Goal: Task Accomplishment & Management: Complete application form

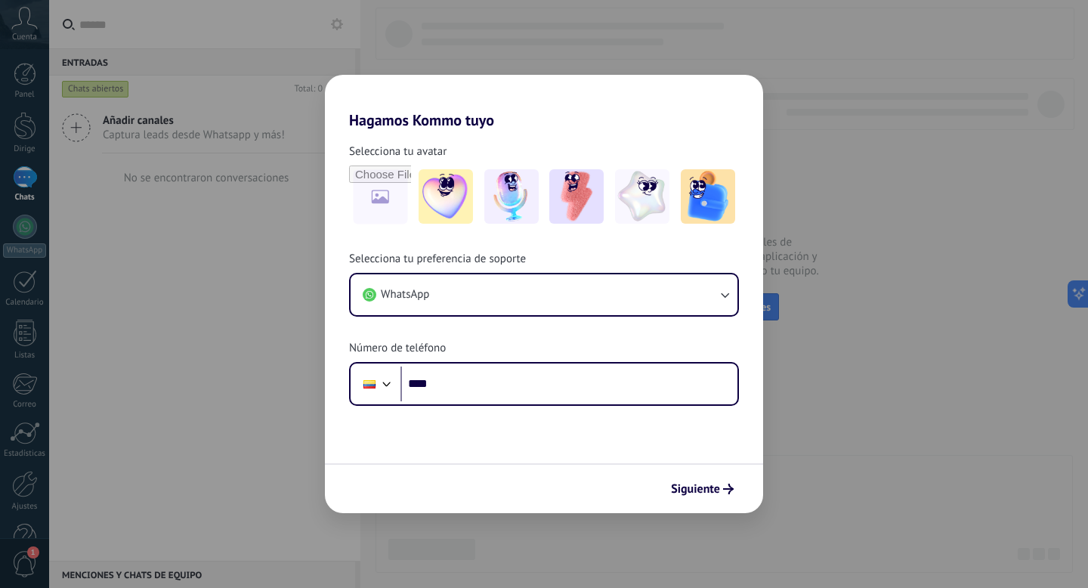
click at [380, 383] on div at bounding box center [387, 382] width 18 height 18
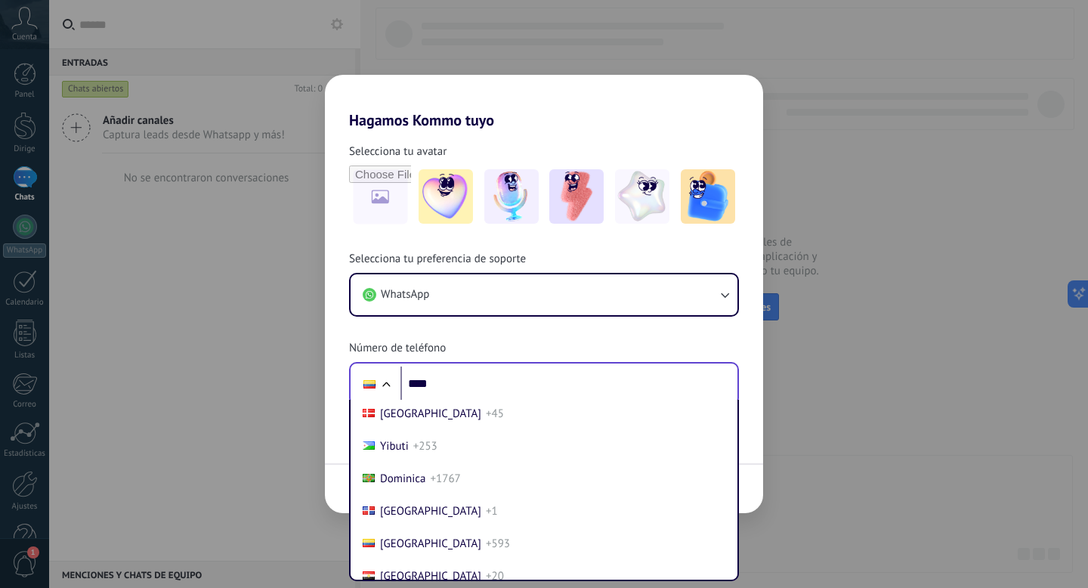
scroll to position [4788, 0]
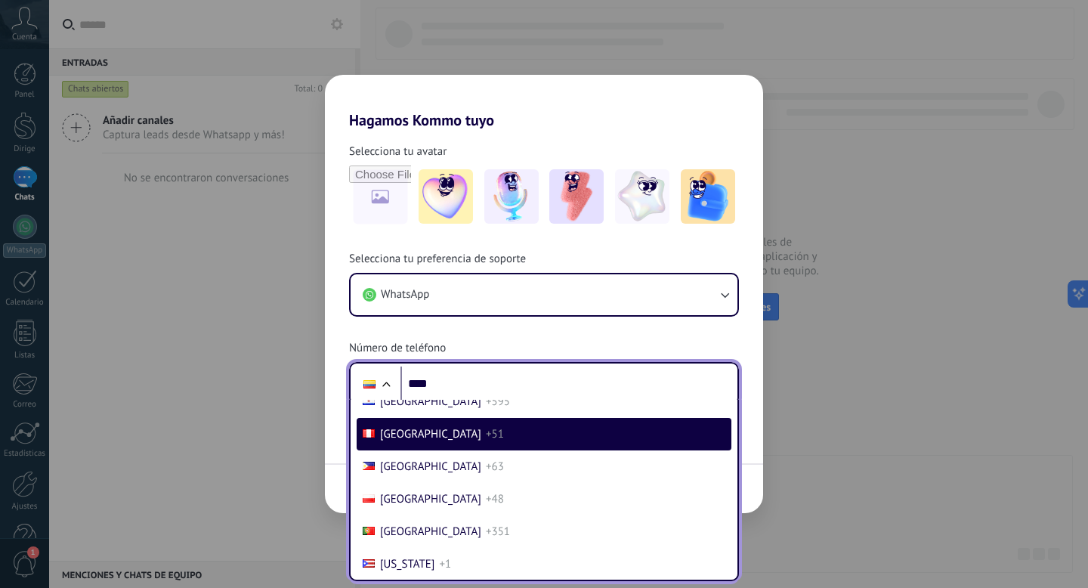
click at [387, 441] on font "[GEOGRAPHIC_DATA]" at bounding box center [430, 434] width 101 height 14
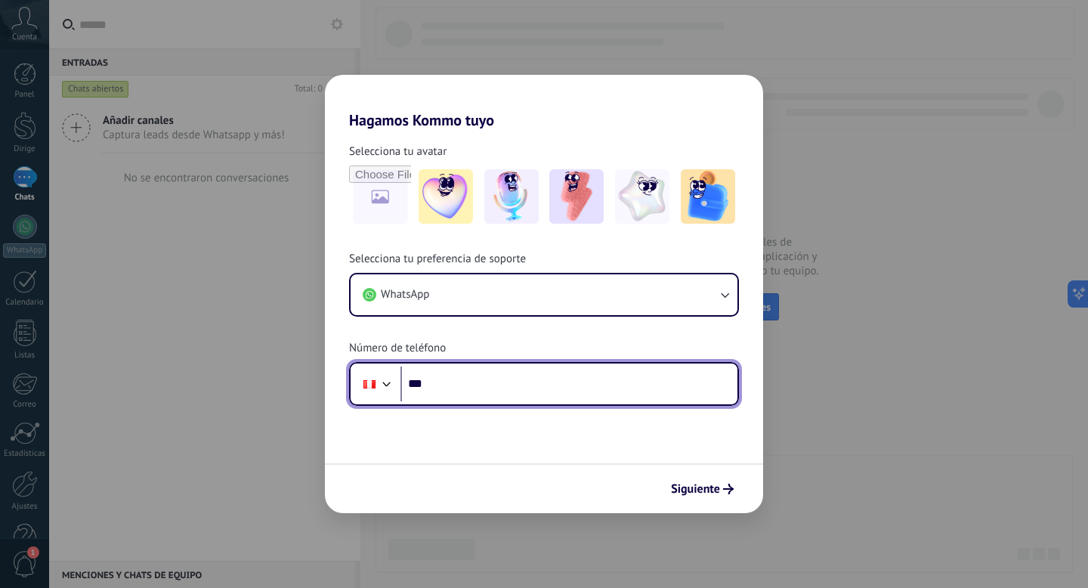
click at [443, 393] on input "****" at bounding box center [568, 383] width 337 height 35
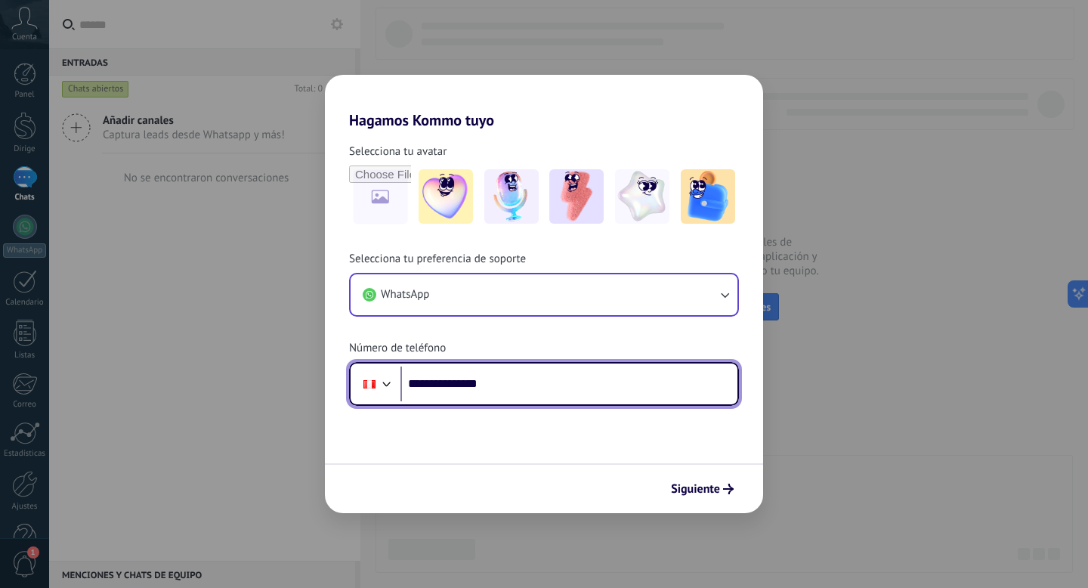
type input "**********"
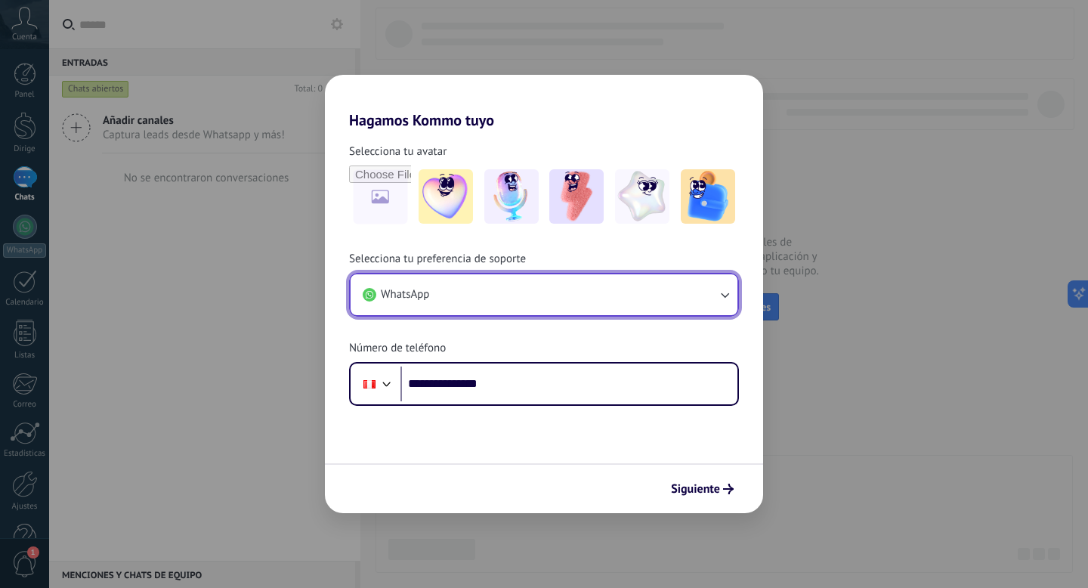
click at [685, 299] on button "WhatsApp" at bounding box center [543, 294] width 387 height 41
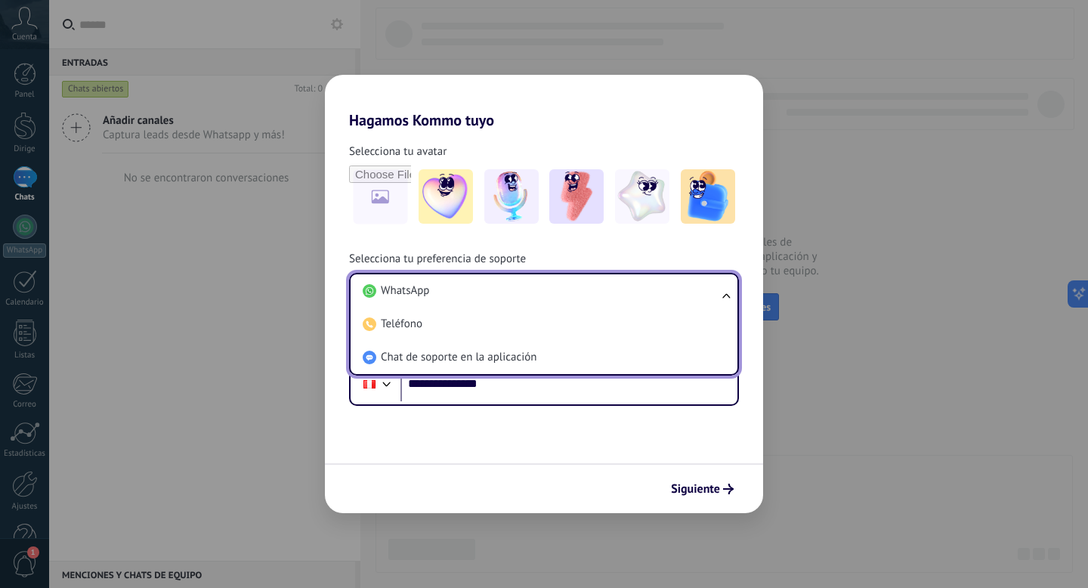
click at [685, 299] on li "WhatsApp" at bounding box center [540, 290] width 369 height 33
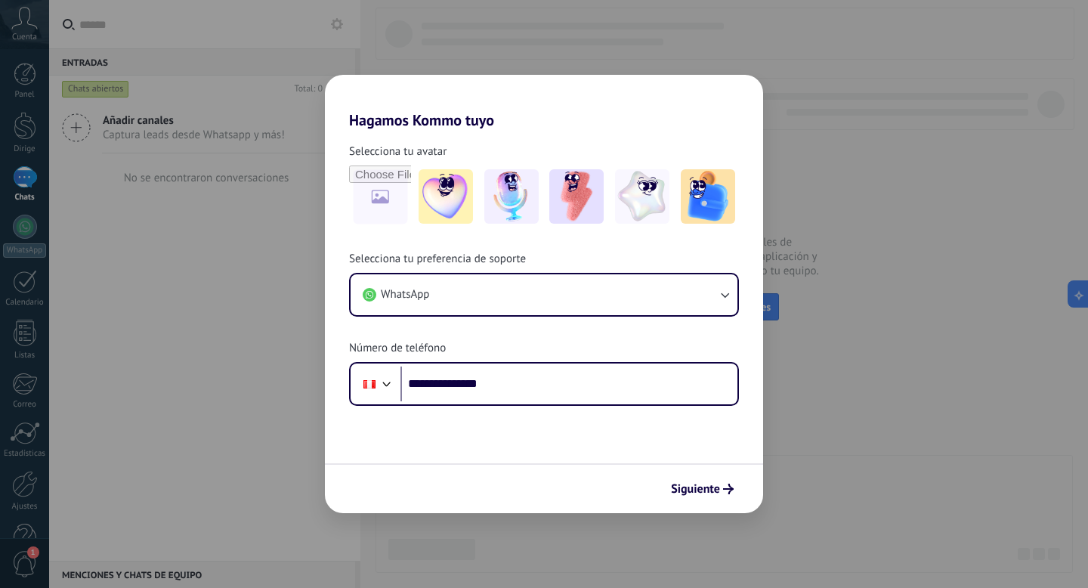
click at [813, 289] on div "**********" at bounding box center [544, 294] width 1088 height 588
click at [150, 34] on div "**********" at bounding box center [544, 294] width 1088 height 588
click at [196, 119] on div "**********" at bounding box center [544, 294] width 1088 height 588
click at [619, 132] on div "**********" at bounding box center [544, 267] width 438 height 276
click at [403, 448] on form "**********" at bounding box center [544, 321] width 438 height 384
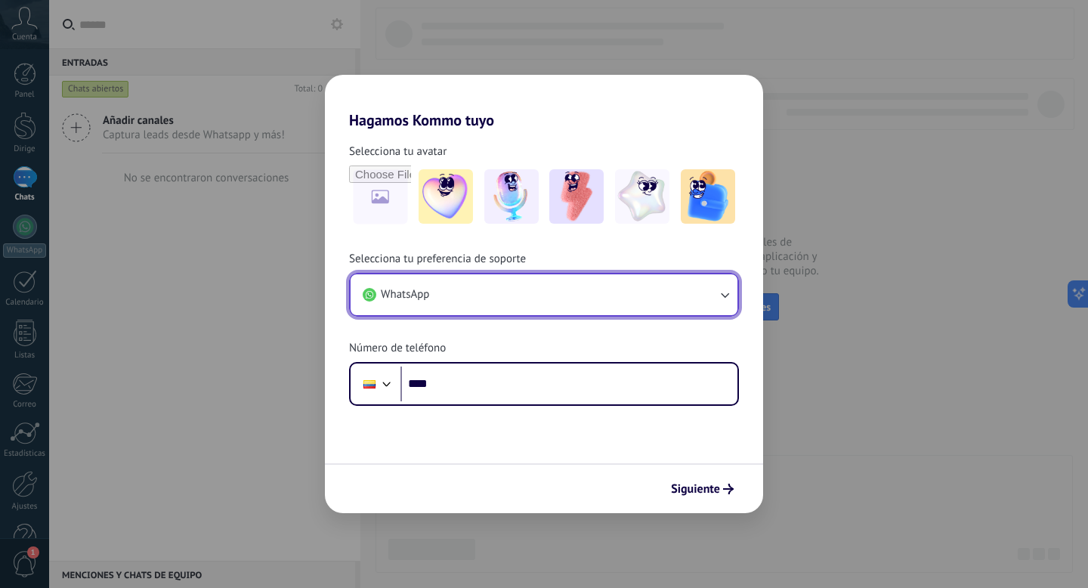
click at [492, 295] on button "WhatsApp" at bounding box center [543, 294] width 387 height 41
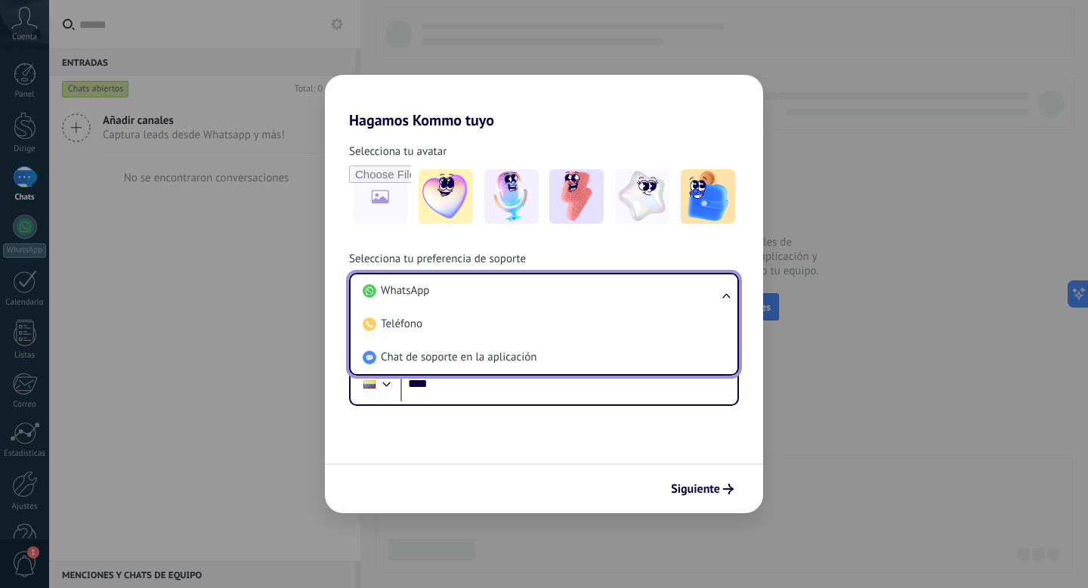
click at [492, 295] on li "WhatsApp" at bounding box center [540, 290] width 369 height 33
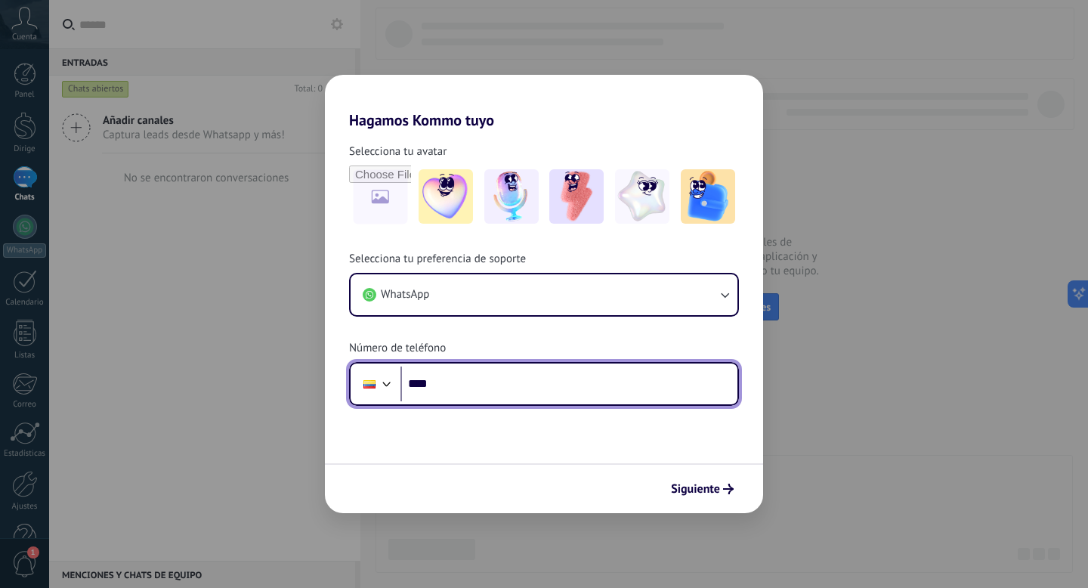
click at [384, 377] on div at bounding box center [387, 382] width 18 height 18
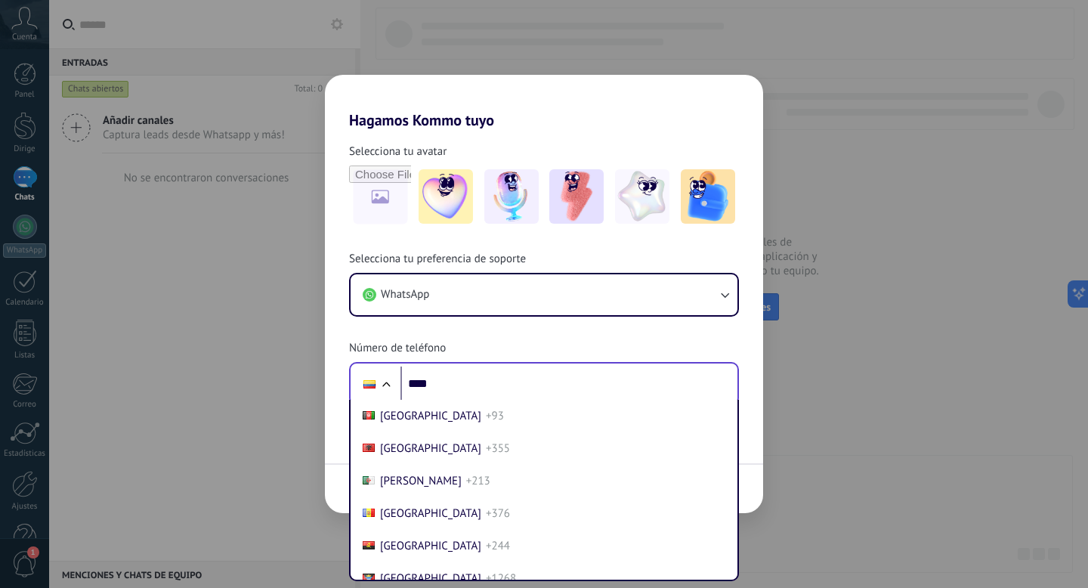
scroll to position [1626, 0]
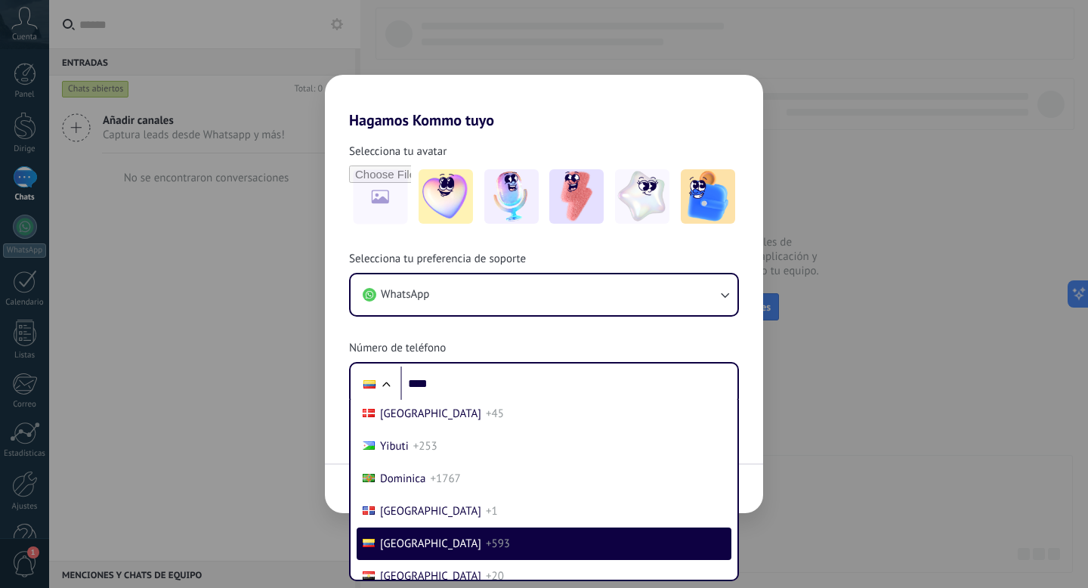
click at [201, 294] on div "Hagamos Kommo tuyo Selecciona tu avatar Selecciona tu preferencia de soporte Wh…" at bounding box center [544, 294] width 1088 height 588
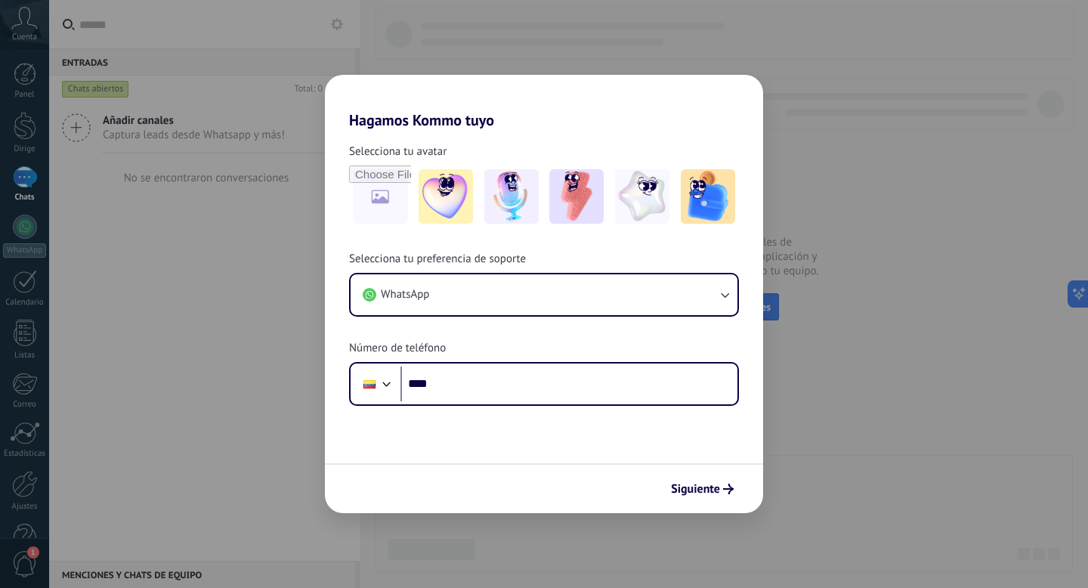
click at [18, 23] on div "Hagamos Kommo tuyo Selecciona tu avatar Selecciona tu preferencia de soporte Wh…" at bounding box center [544, 294] width 1088 height 588
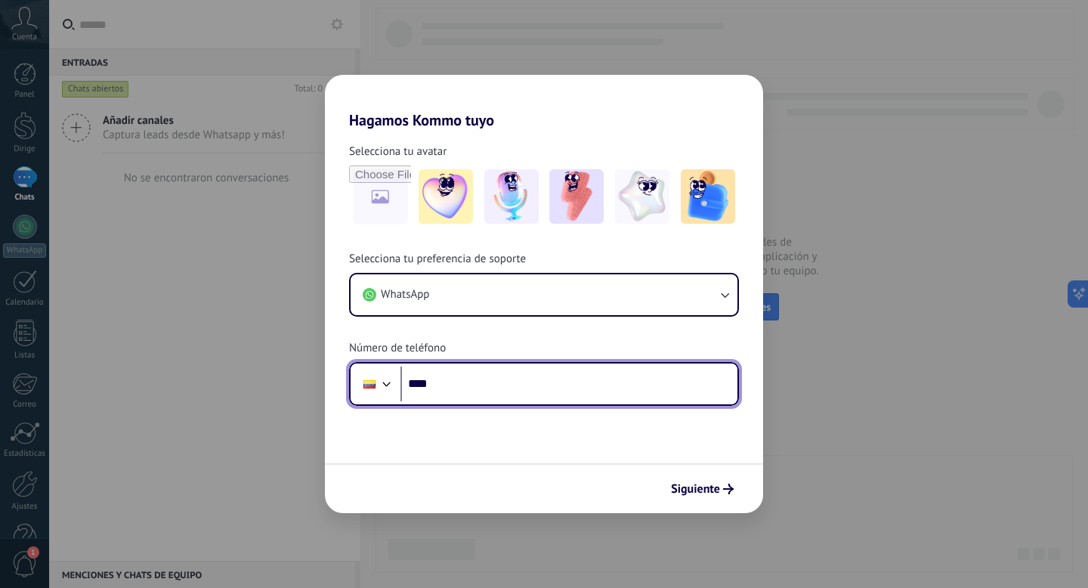
click at [434, 377] on input "****" at bounding box center [568, 383] width 337 height 35
type input "**"
click at [388, 378] on div at bounding box center [387, 382] width 18 height 18
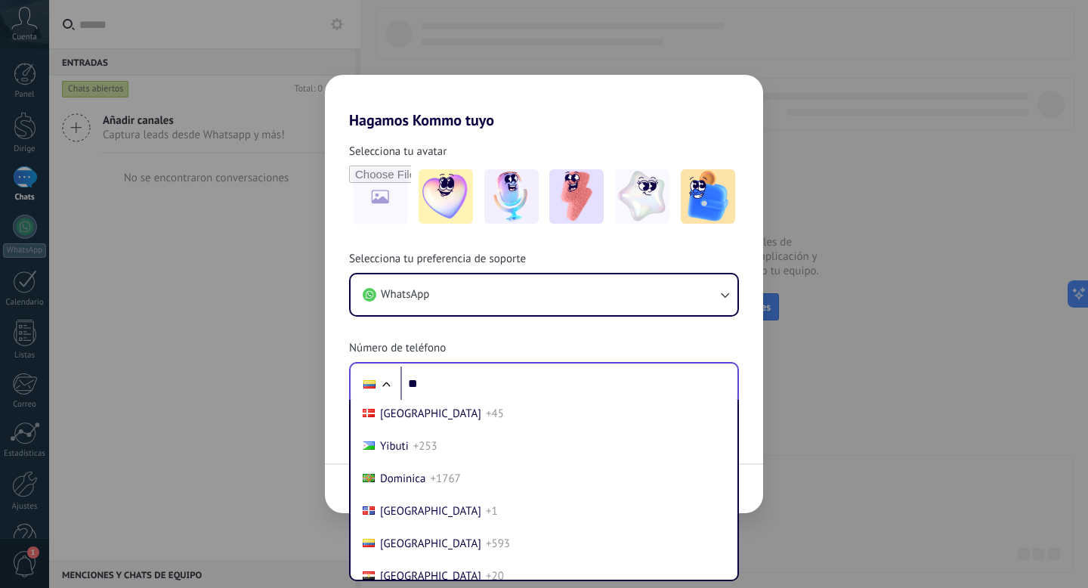
scroll to position [4788, 0]
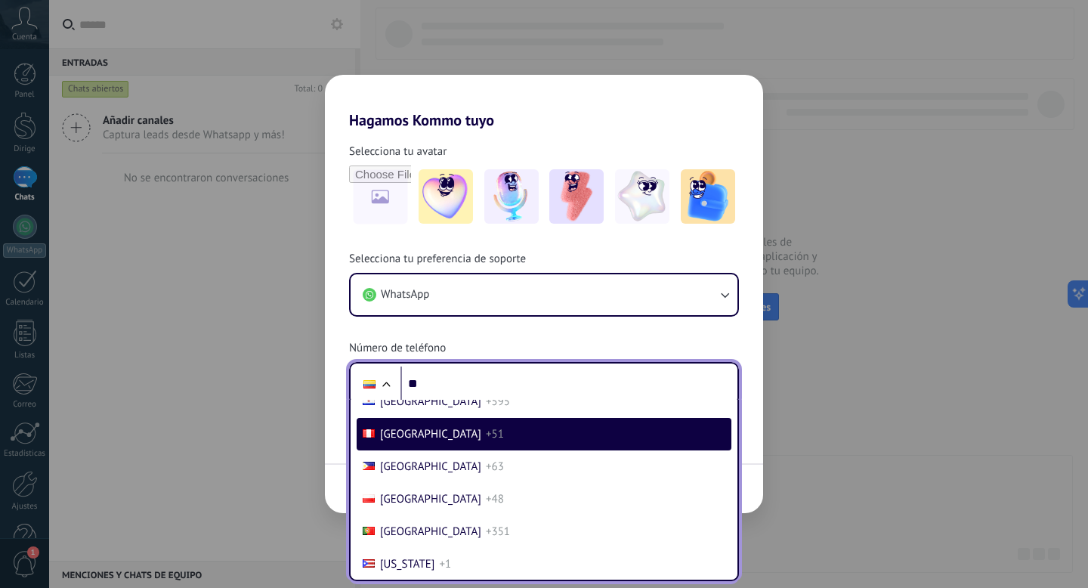
click at [385, 441] on font "[GEOGRAPHIC_DATA]" at bounding box center [430, 434] width 101 height 14
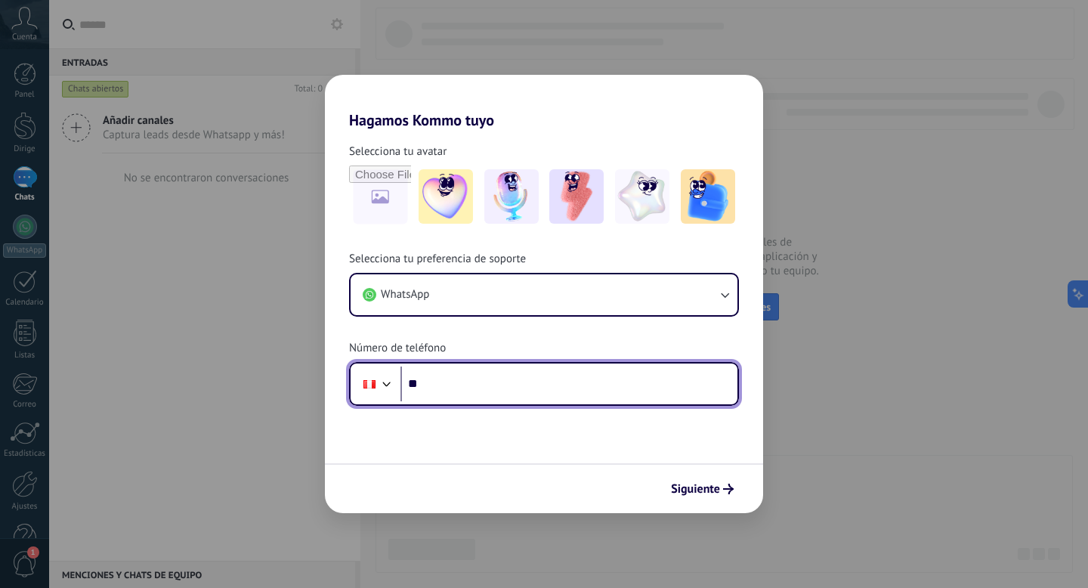
click at [443, 394] on input "**" at bounding box center [568, 383] width 337 height 35
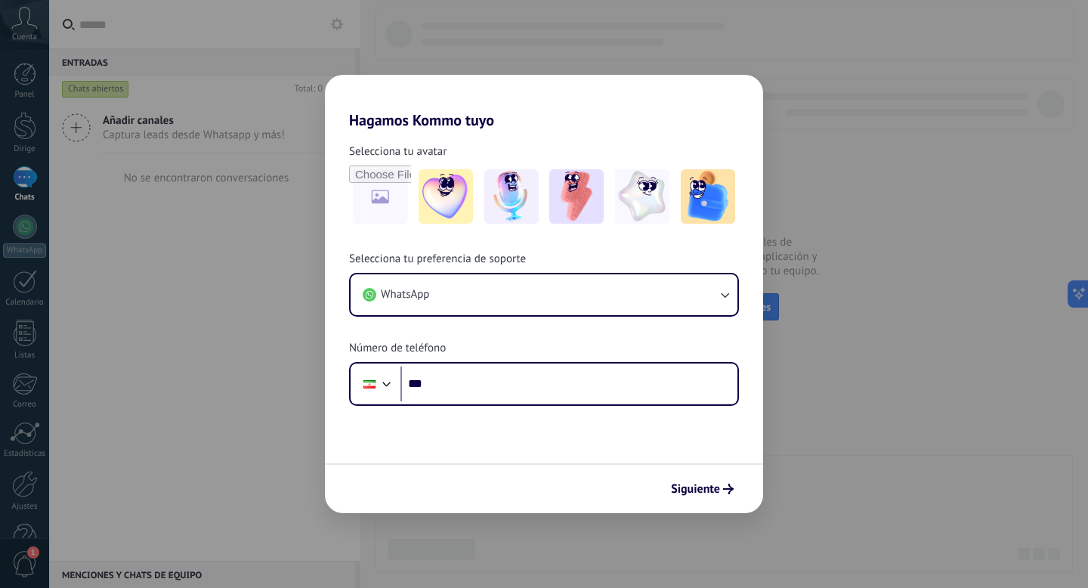
click at [387, 386] on div at bounding box center [387, 382] width 18 height 18
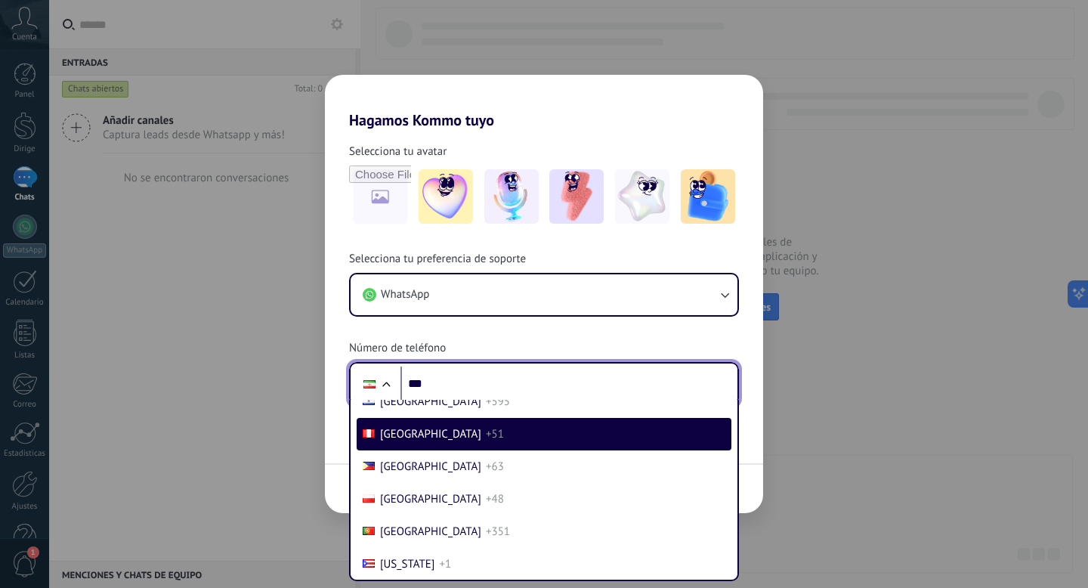
click at [387, 386] on div at bounding box center [386, 386] width 18 height 18
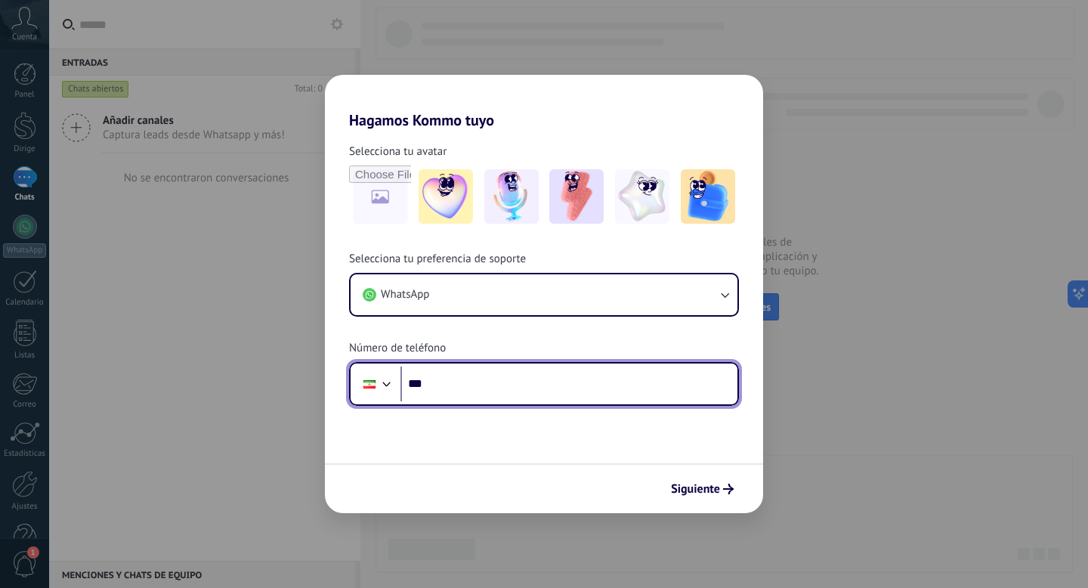
click at [387, 386] on div at bounding box center [387, 382] width 18 height 18
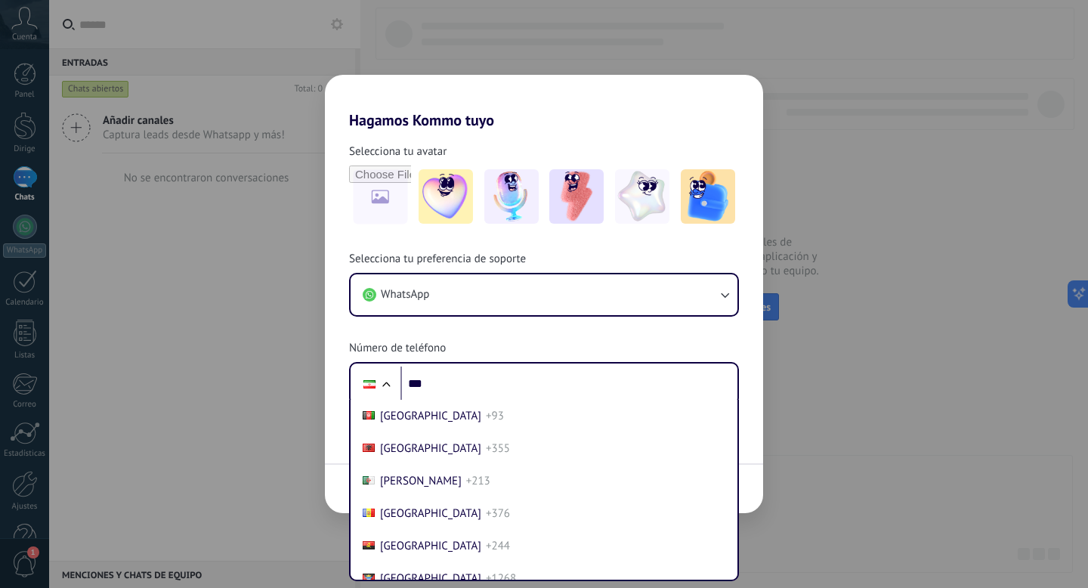
scroll to position [2677, 0]
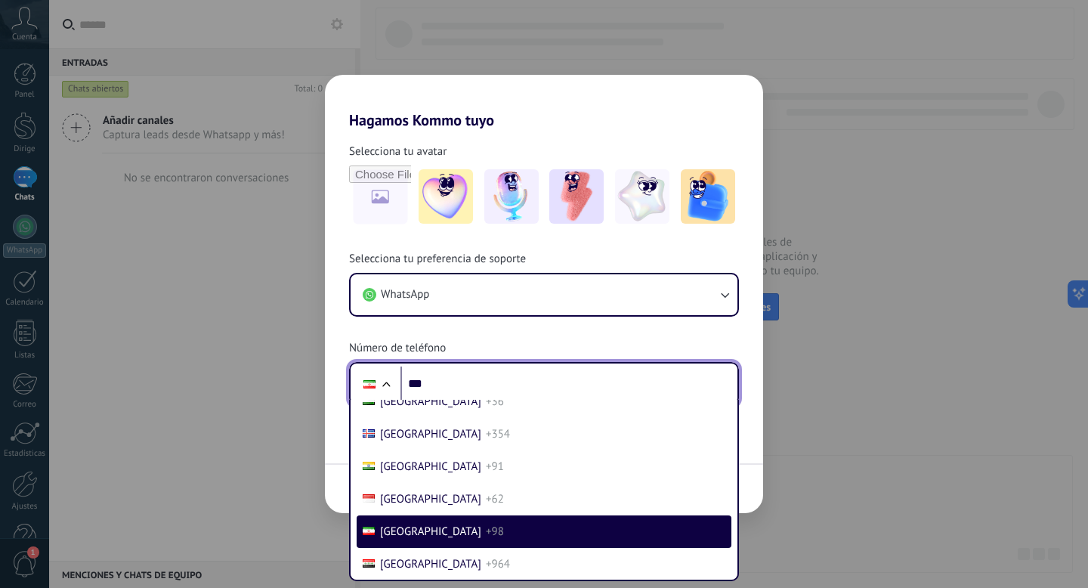
click at [387, 386] on div at bounding box center [386, 386] width 18 height 18
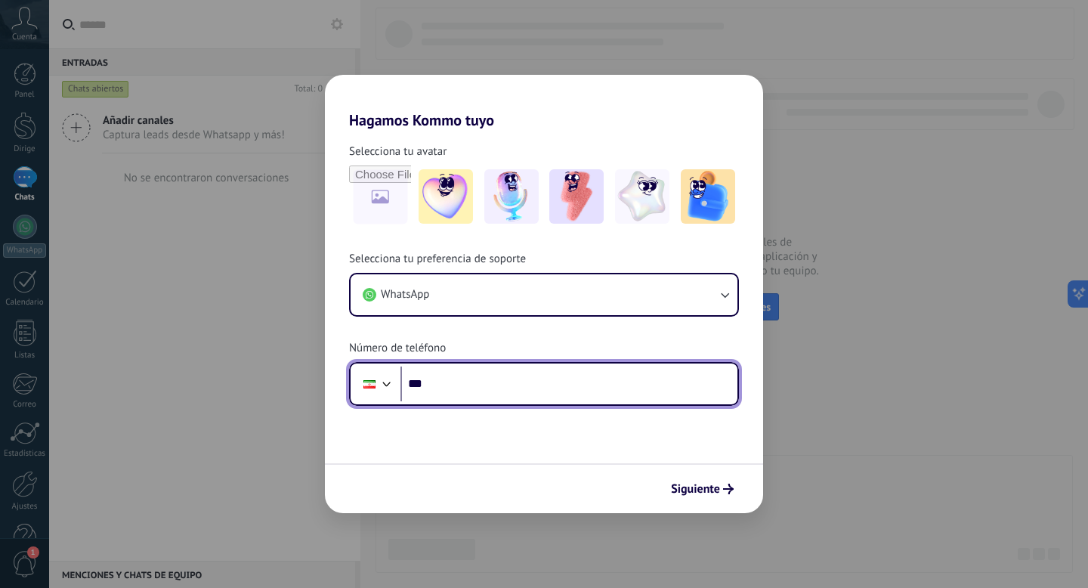
click at [387, 386] on div at bounding box center [387, 382] width 18 height 18
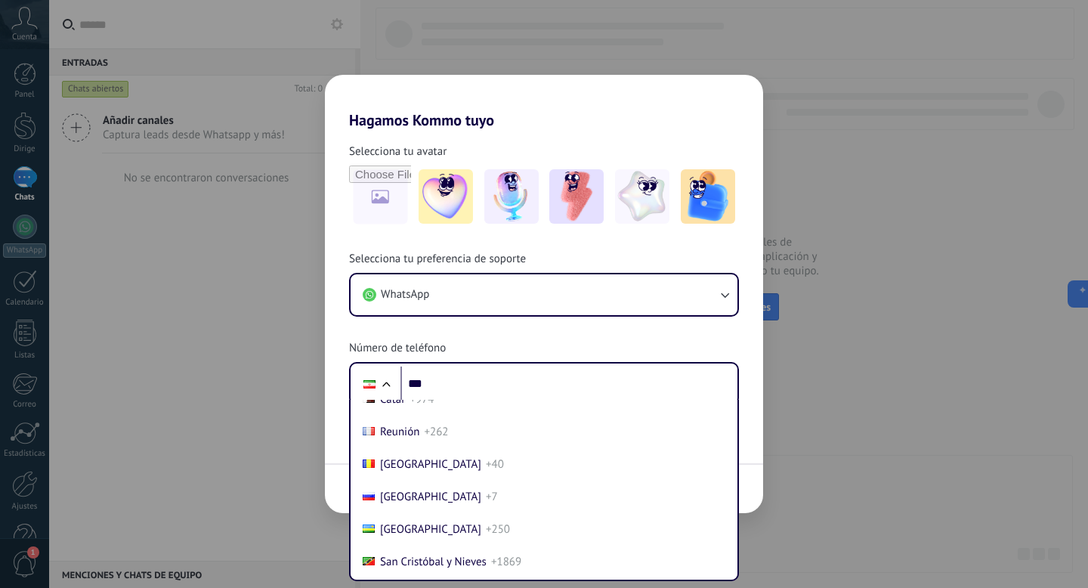
scroll to position [6398, 0]
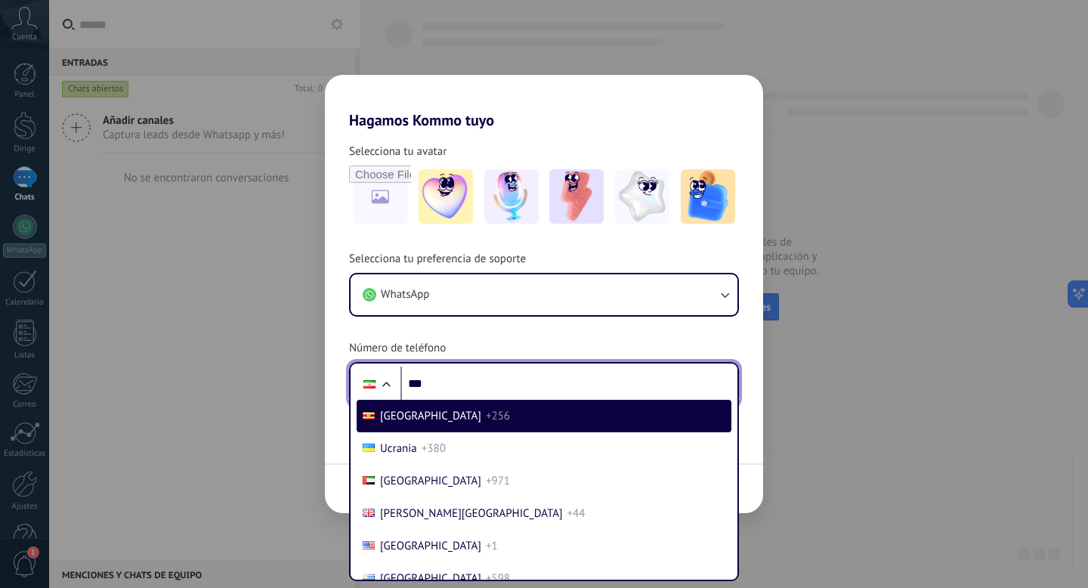
click at [387, 380] on div at bounding box center [386, 386] width 18 height 18
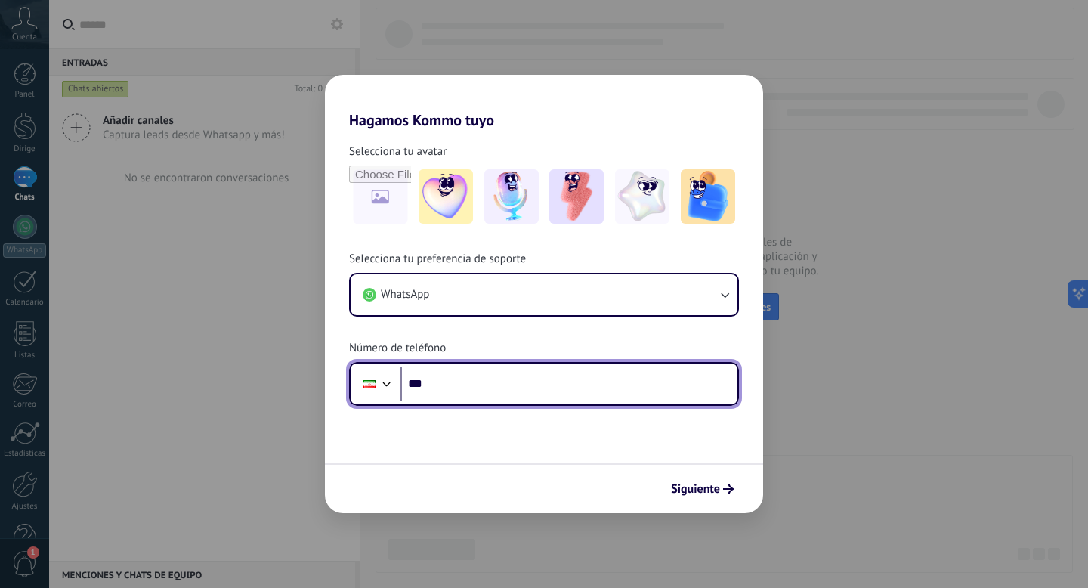
click at [387, 380] on div at bounding box center [387, 382] width 18 height 18
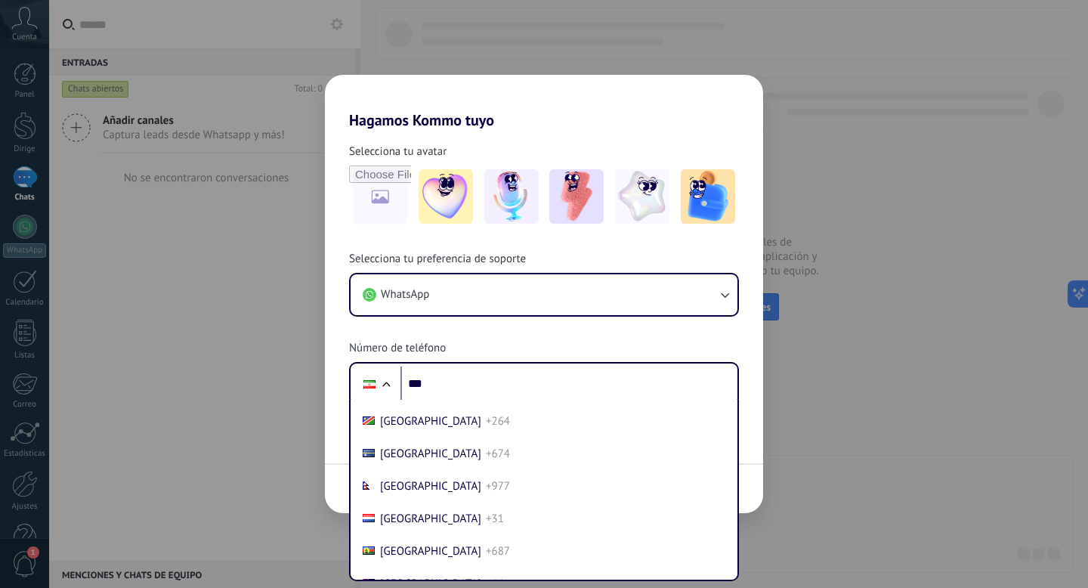
scroll to position [4214, 0]
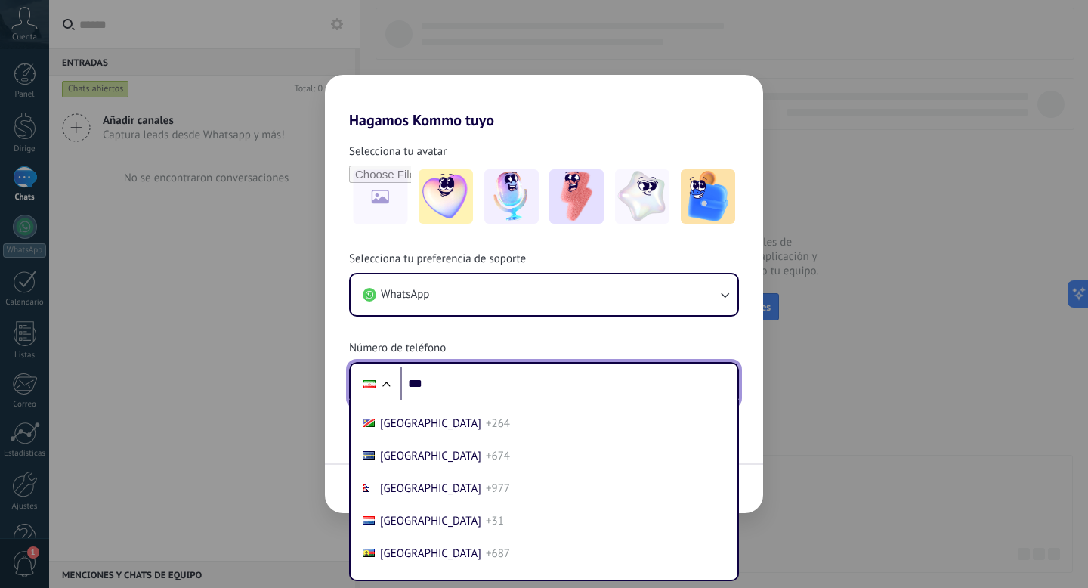
click at [384, 382] on div at bounding box center [386, 386] width 18 height 18
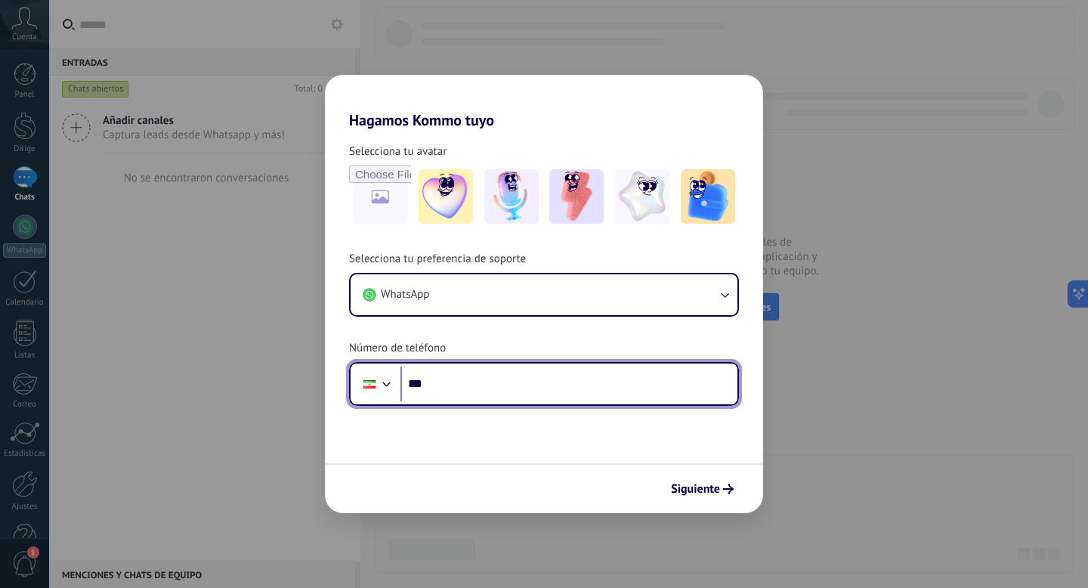
click at [384, 382] on div at bounding box center [387, 382] width 18 height 18
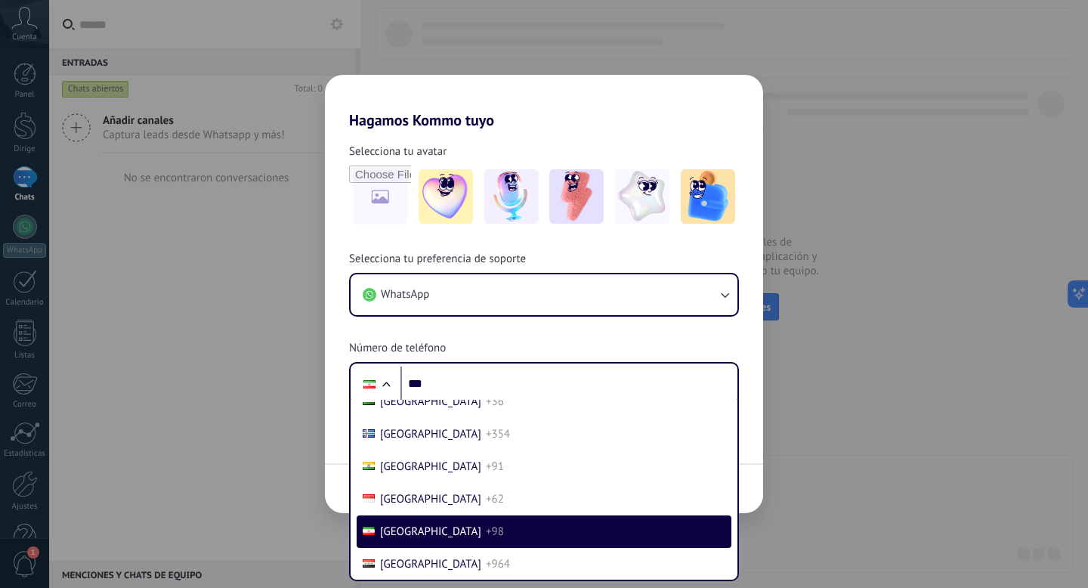
scroll to position [4788, 0]
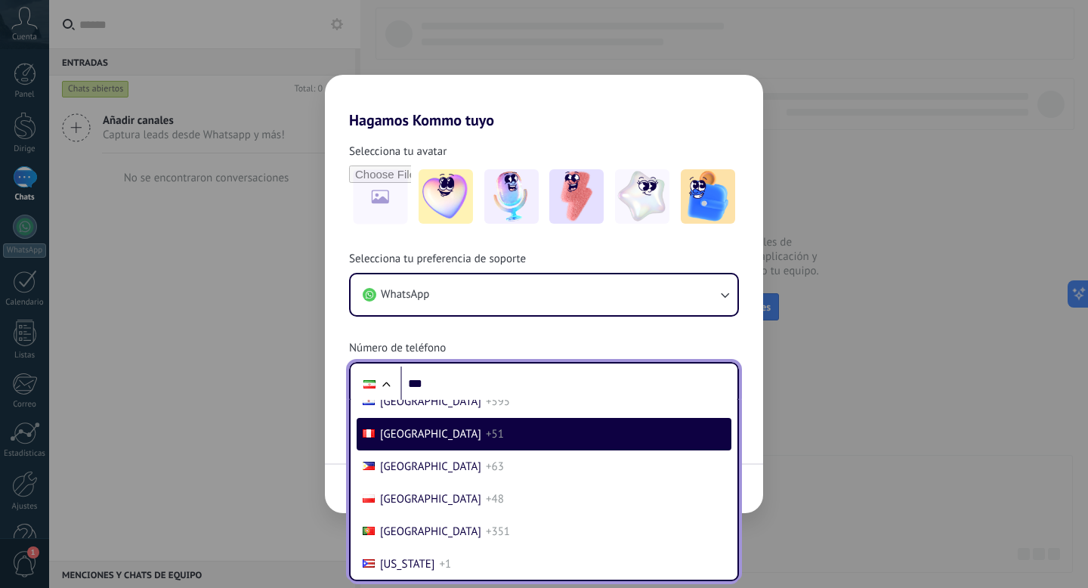
click at [398, 441] on font "[GEOGRAPHIC_DATA]" at bounding box center [430, 434] width 101 height 14
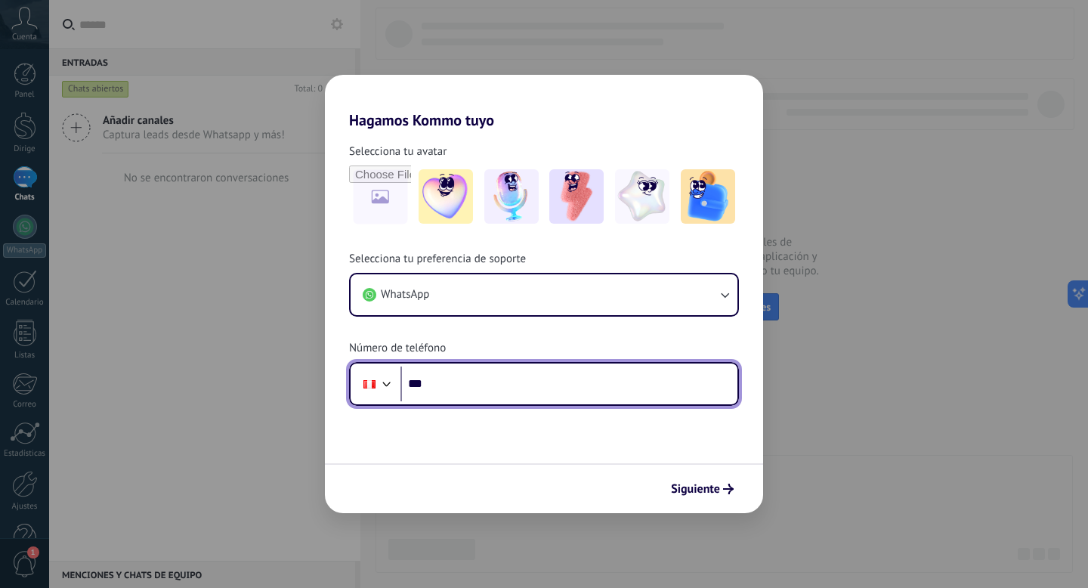
click at [443, 380] on input "***" at bounding box center [568, 383] width 337 height 35
type input "**********"
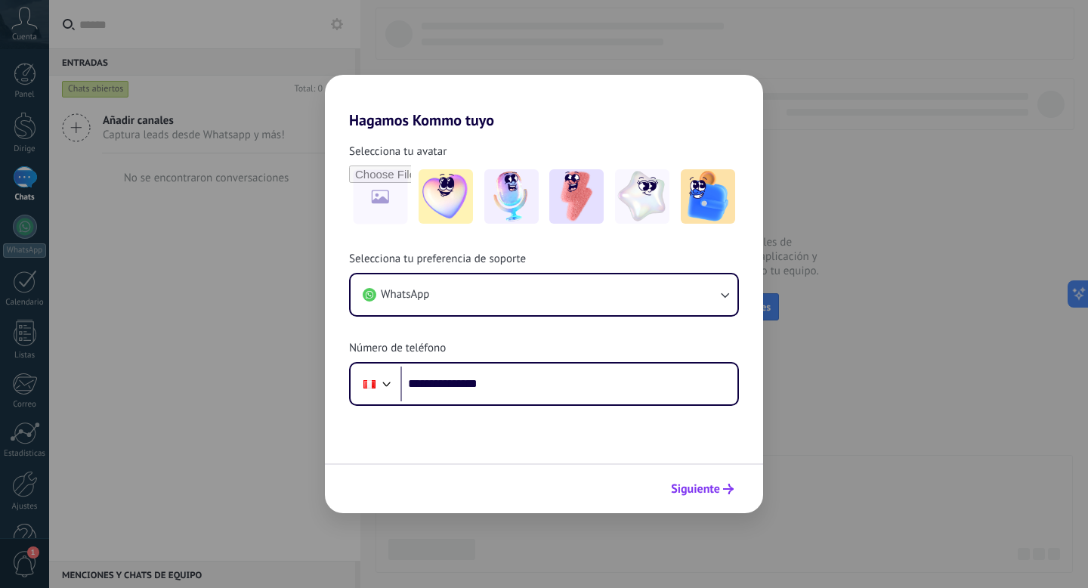
click at [702, 486] on font "Siguiente" at bounding box center [695, 488] width 49 height 15
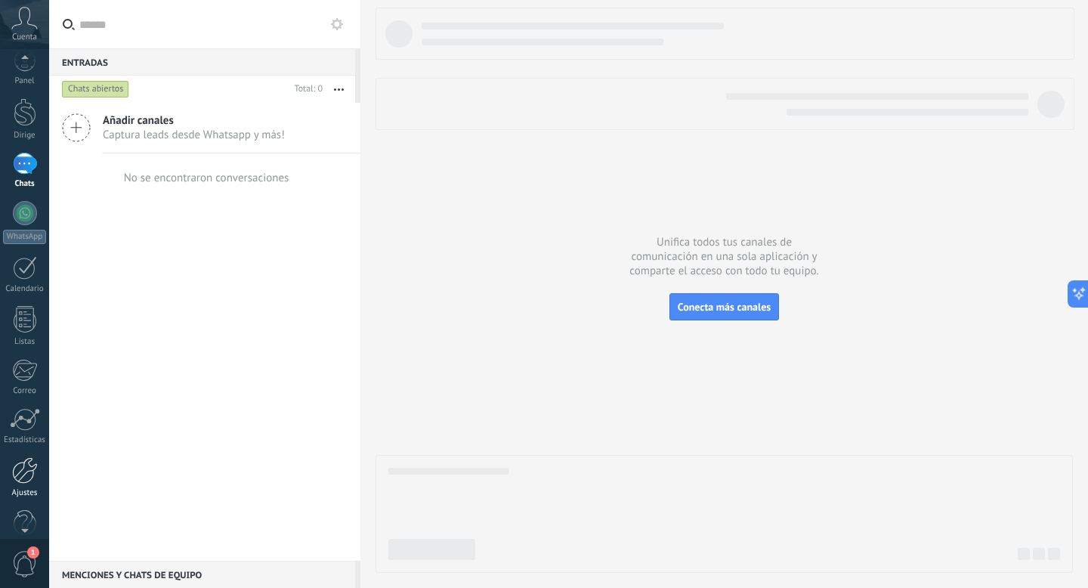
scroll to position [32, 0]
click at [28, 450] on div at bounding box center [25, 452] width 26 height 26
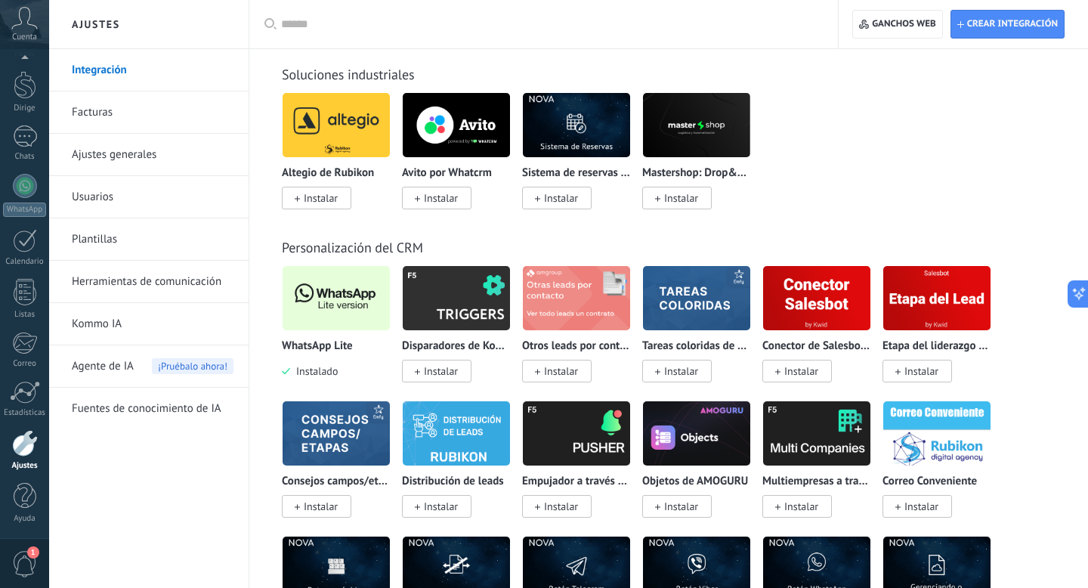
scroll to position [3507, 0]
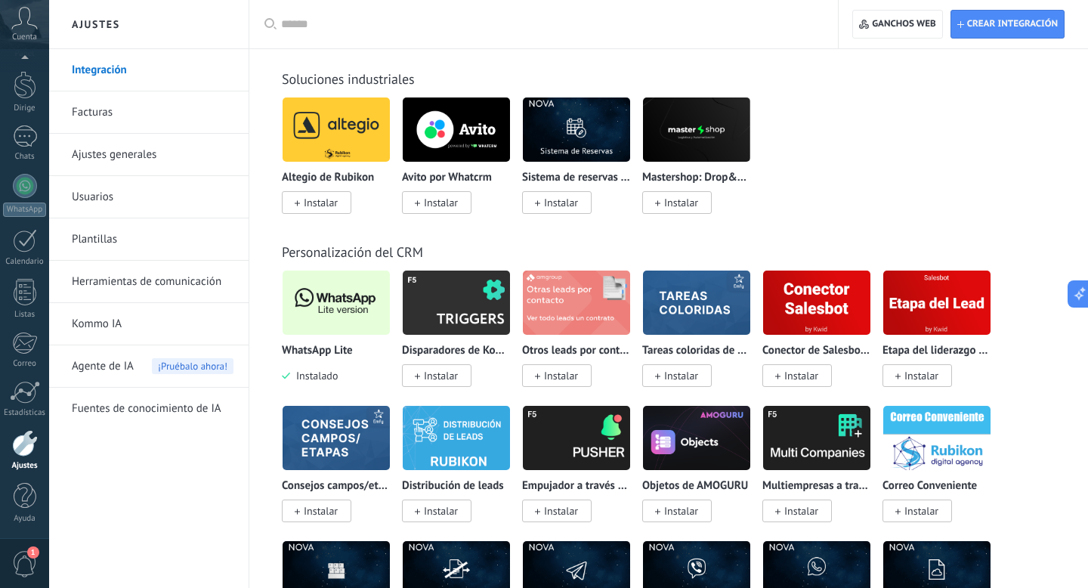
click at [340, 329] on img at bounding box center [335, 302] width 107 height 73
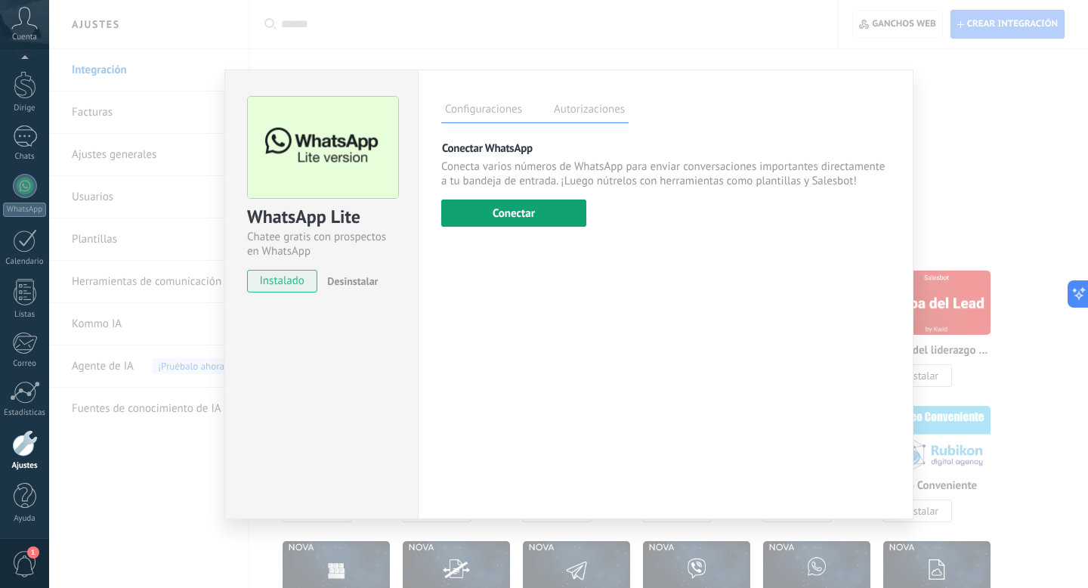
click at [526, 220] on font "Conectar" at bounding box center [513, 213] width 42 height 14
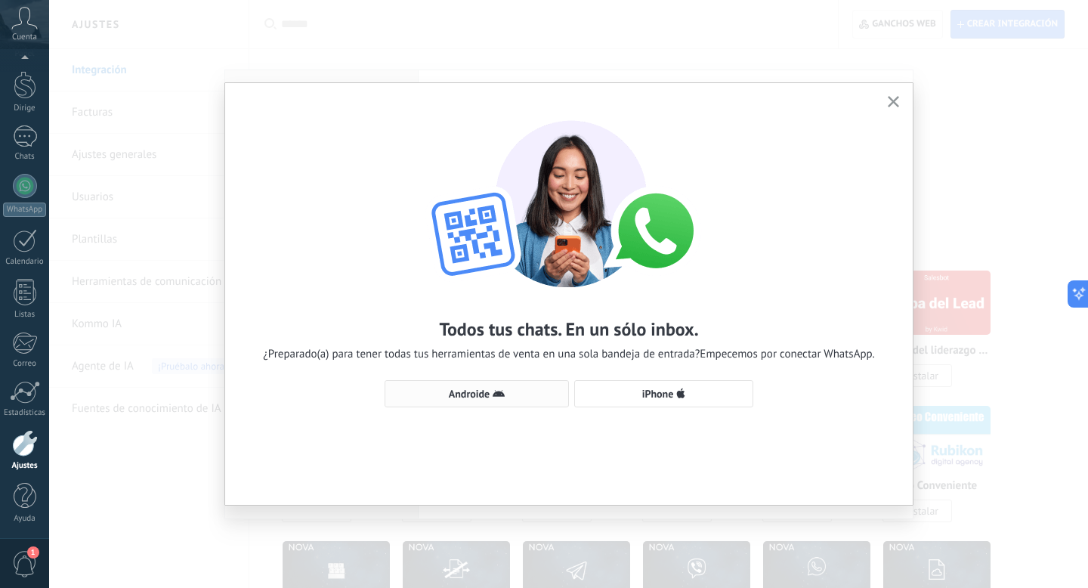
click at [499, 397] on icon "button" at bounding box center [498, 393] width 12 height 12
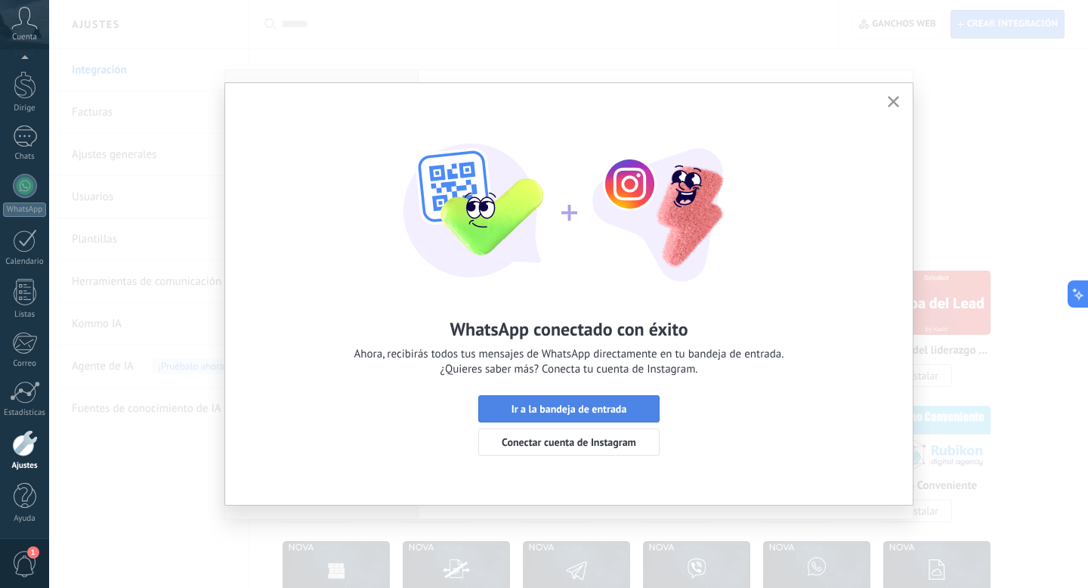
click at [576, 415] on button "Ir a la bandeja de entrada" at bounding box center [568, 408] width 181 height 27
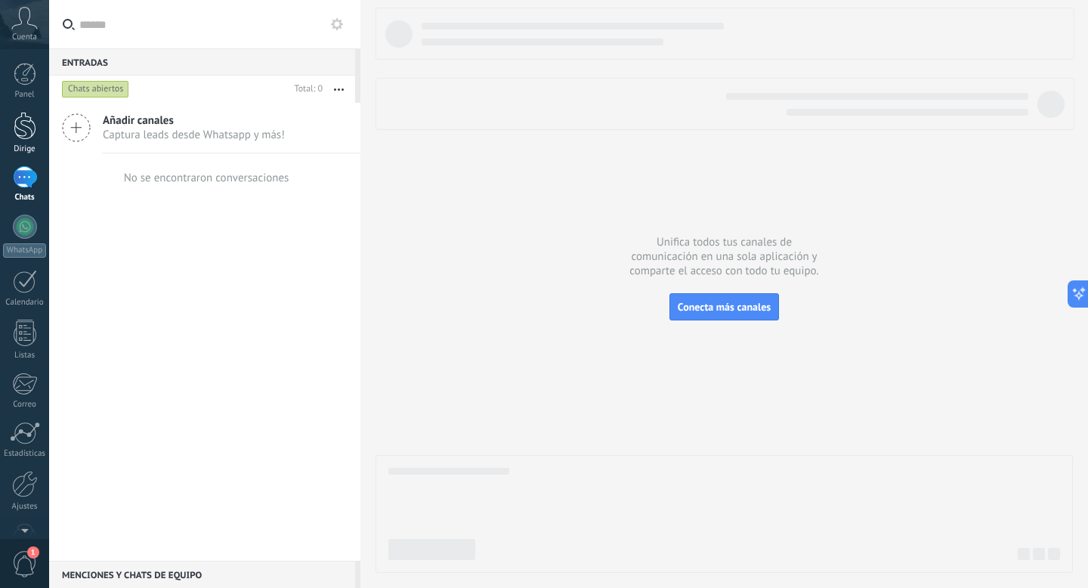
click at [23, 122] on div at bounding box center [25, 126] width 23 height 28
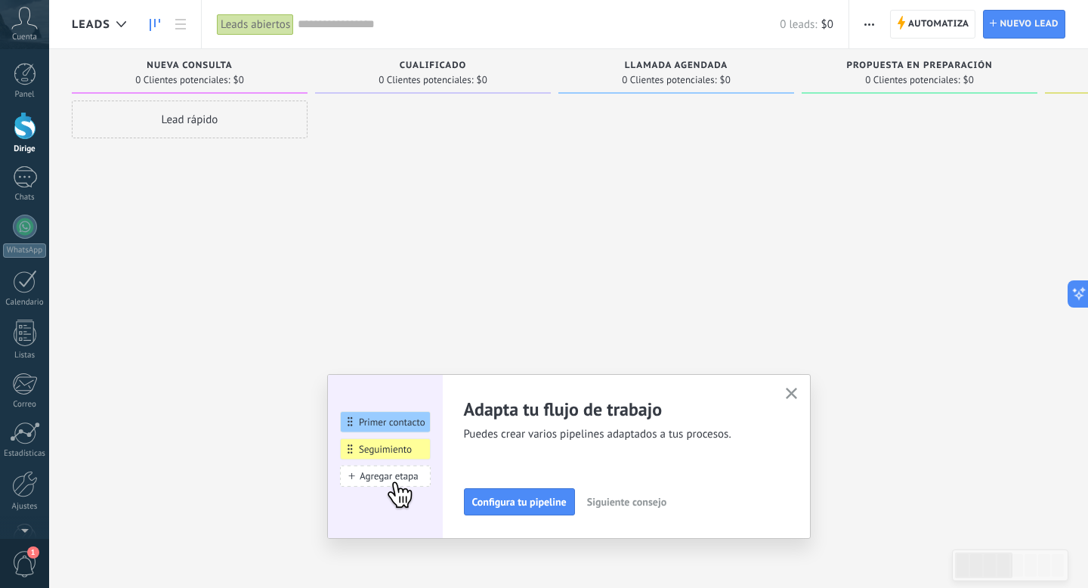
click at [784, 381] on div "Adapta tu flujo de trabajo Puedes crear varios pipelines adaptados a tus proces…" at bounding box center [568, 456] width 483 height 165
click at [791, 393] on use "button" at bounding box center [790, 392] width 11 height 11
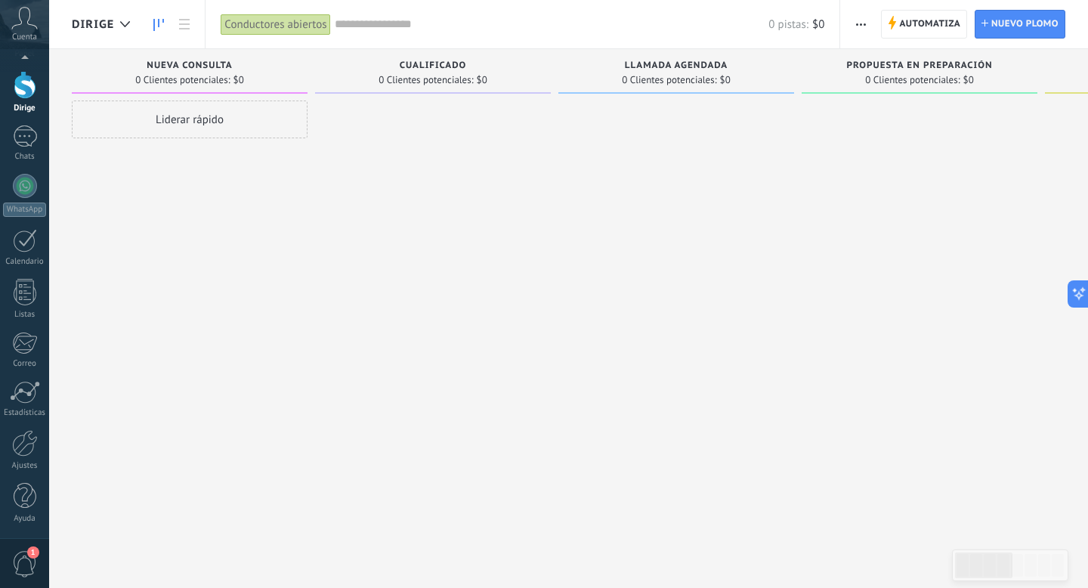
scroll to position [26, 0]
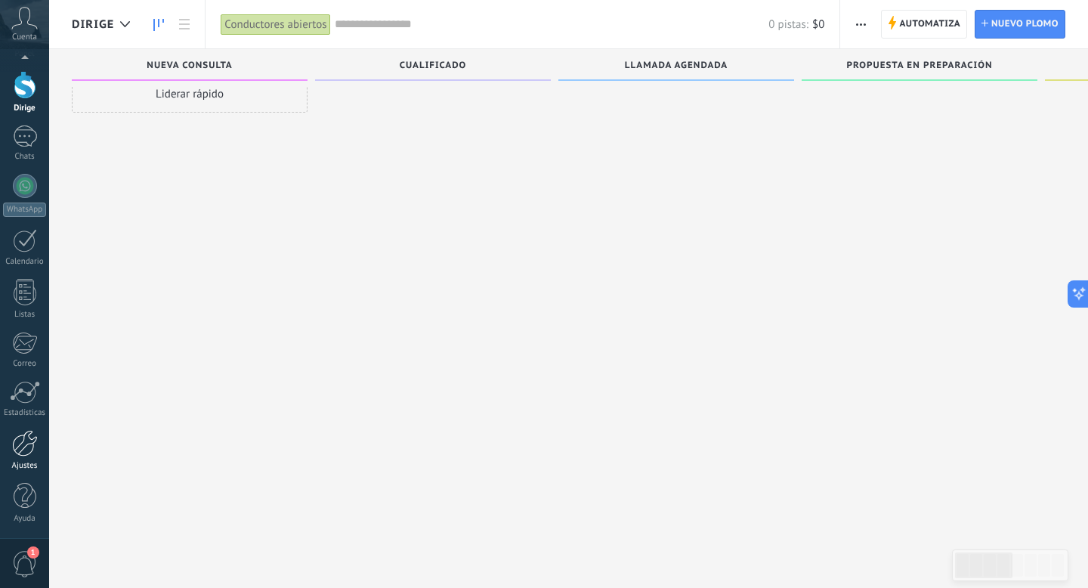
click at [22, 447] on div at bounding box center [25, 443] width 26 height 26
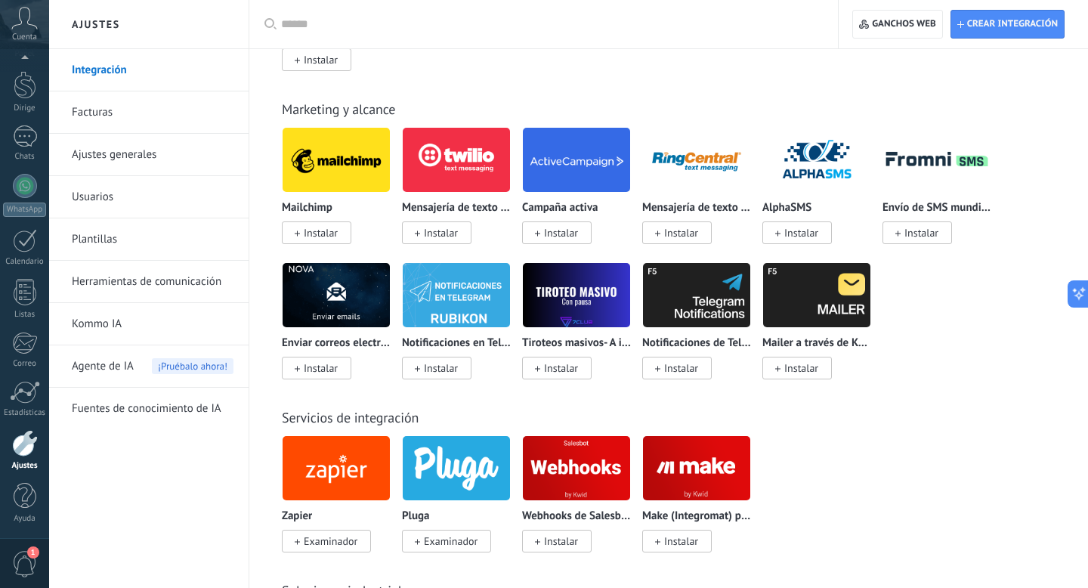
scroll to position [3424, 0]
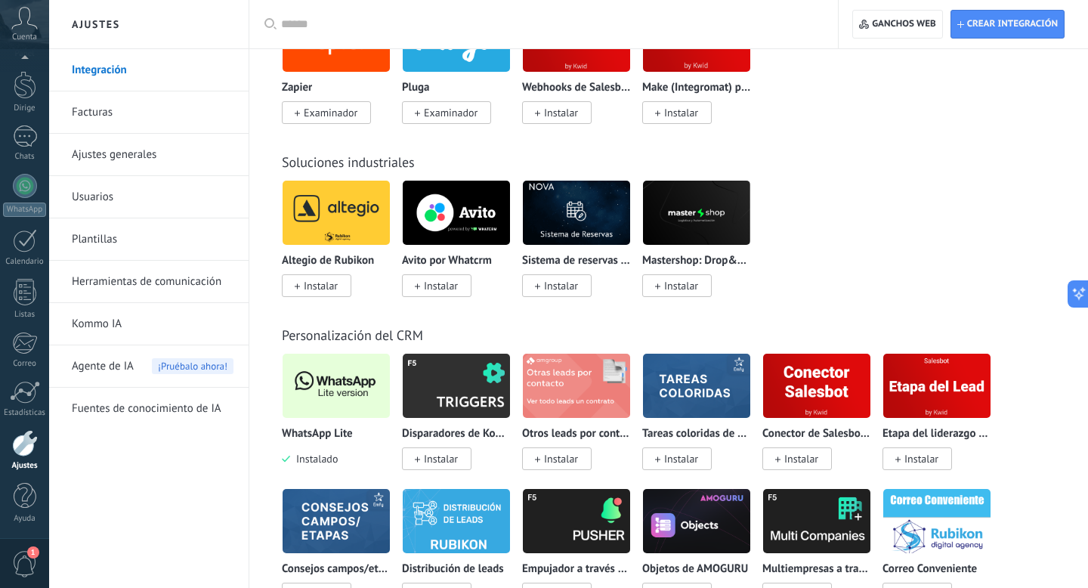
click at [330, 349] on img at bounding box center [335, 385] width 107 height 73
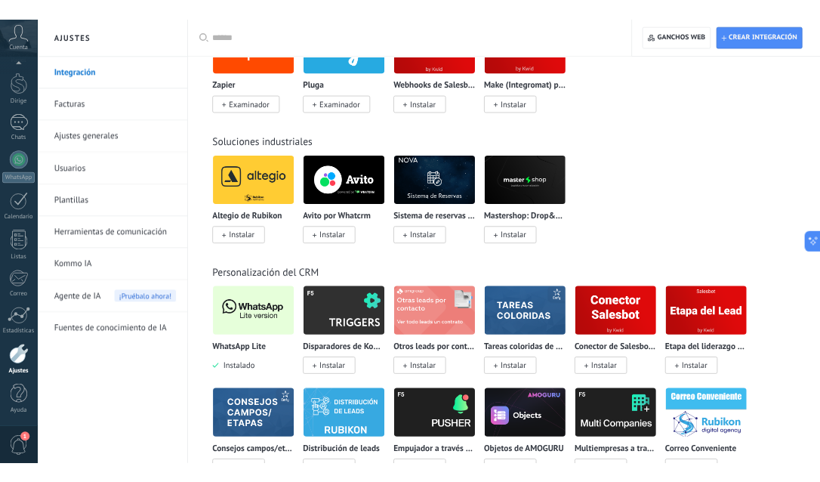
scroll to position [3674, 0]
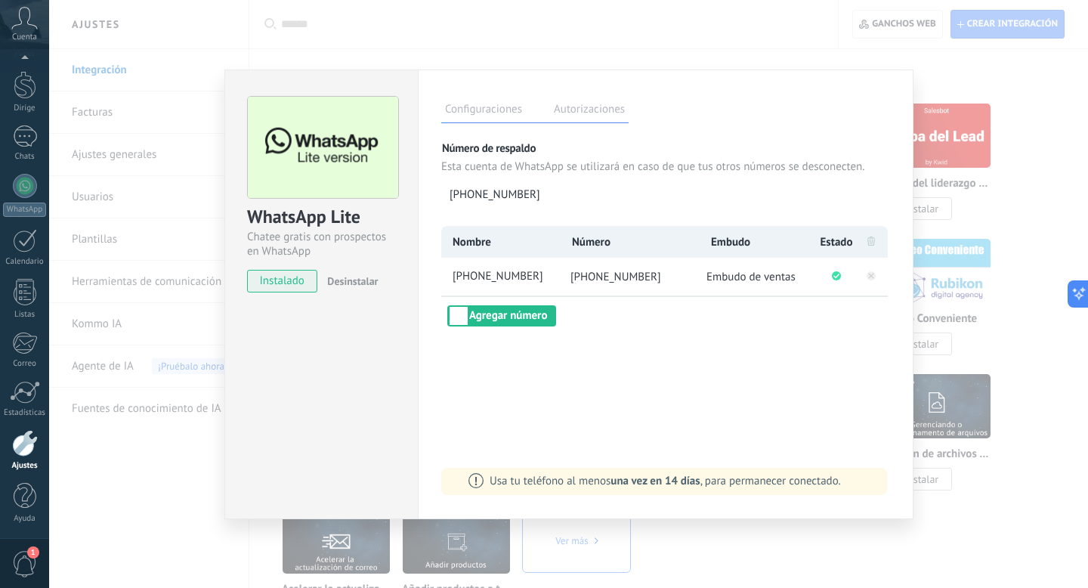
click at [798, 43] on div "WhatsApp Lite Chatee gratis con prospectos en WhatsApp instalado Desinstalar Co…" at bounding box center [568, 294] width 1038 height 588
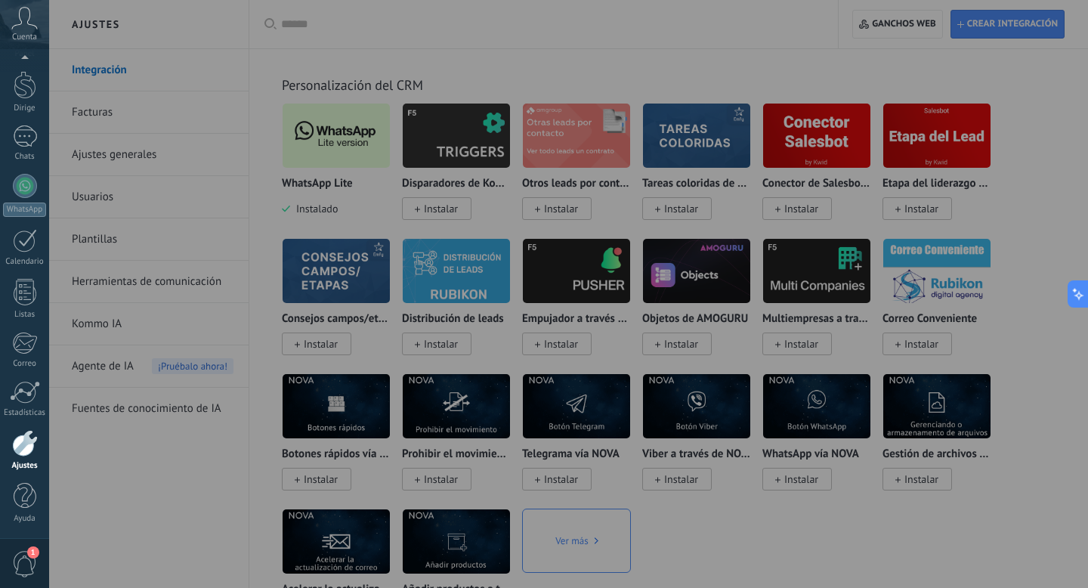
click at [22, 32] on font "Cuenta" at bounding box center [24, 37] width 25 height 11
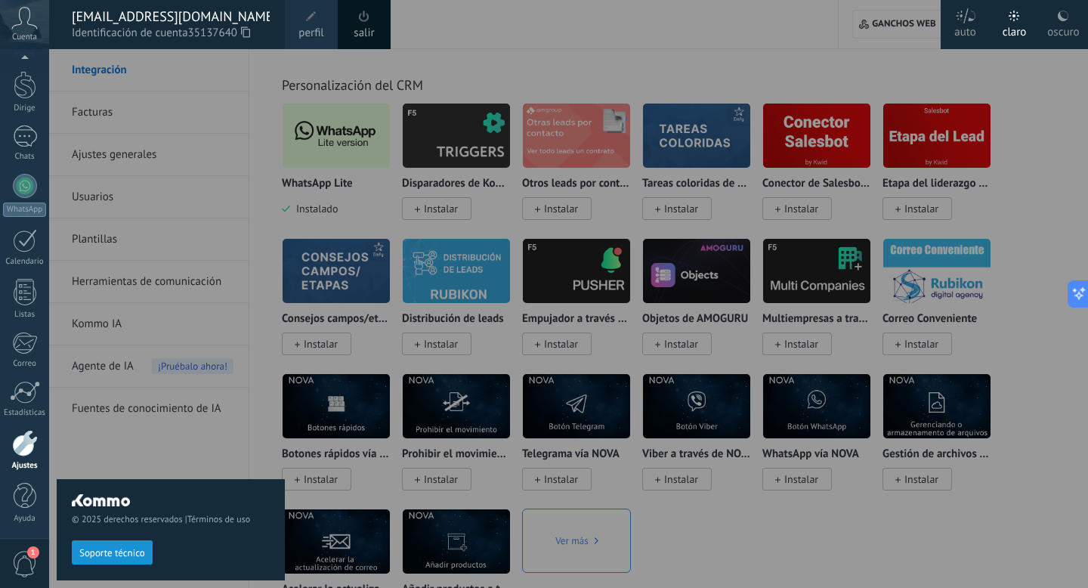
click at [796, 79] on div at bounding box center [593, 294] width 1088 height 588
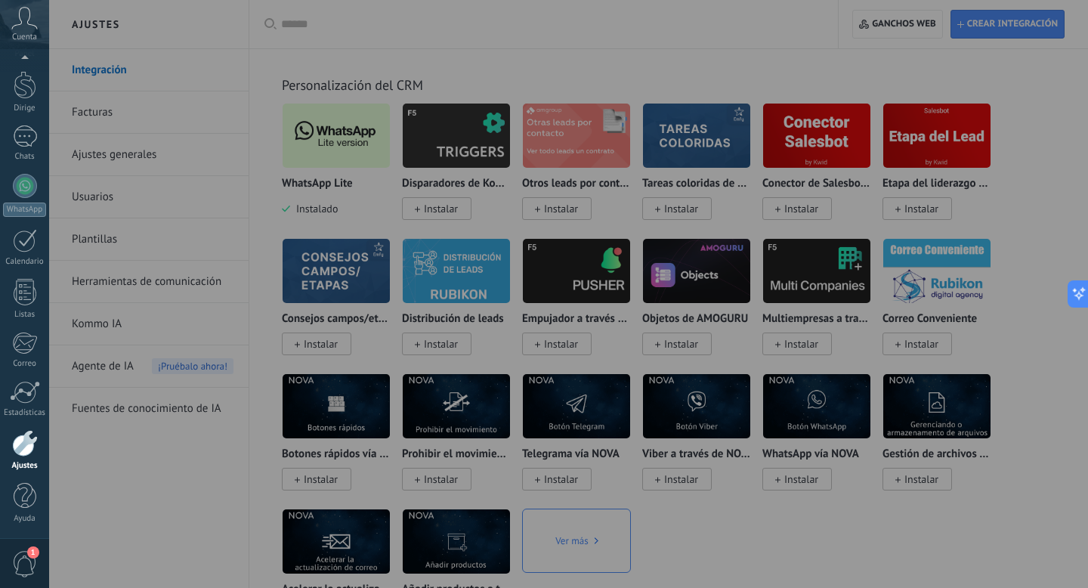
click at [213, 26] on div at bounding box center [593, 294] width 1088 height 588
click at [899, 530] on div at bounding box center [593, 294] width 1088 height 588
click at [757, 14] on div at bounding box center [593, 294] width 1088 height 588
click at [23, 20] on icon at bounding box center [24, 18] width 26 height 23
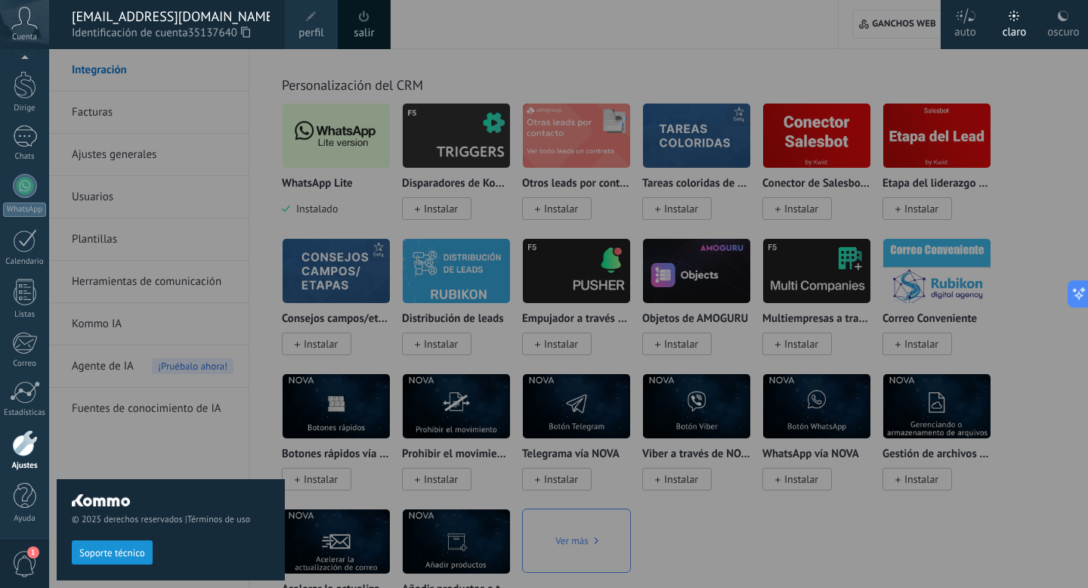
click at [751, 26] on div at bounding box center [593, 294] width 1088 height 588
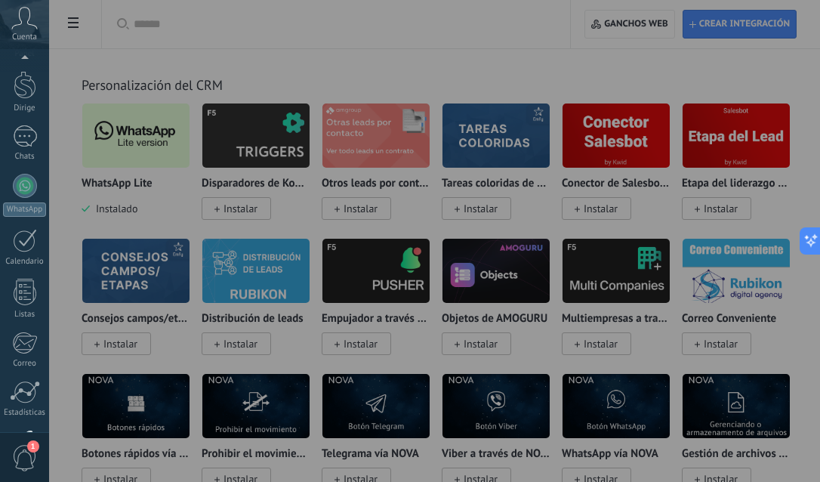
scroll to position [147, 0]
